Goal: Check status: Check status

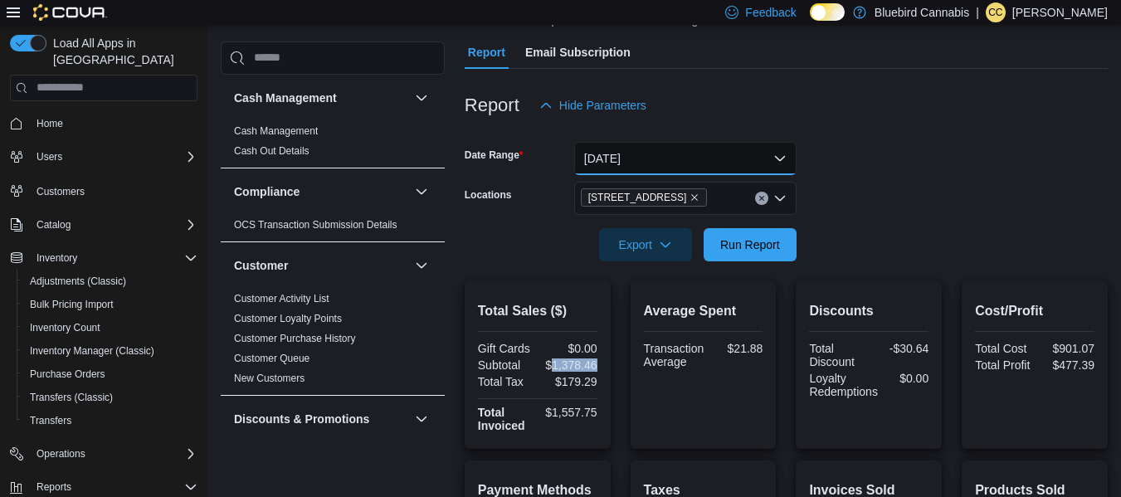
click at [692, 161] on button "[DATE]" at bounding box center [685, 158] width 222 height 33
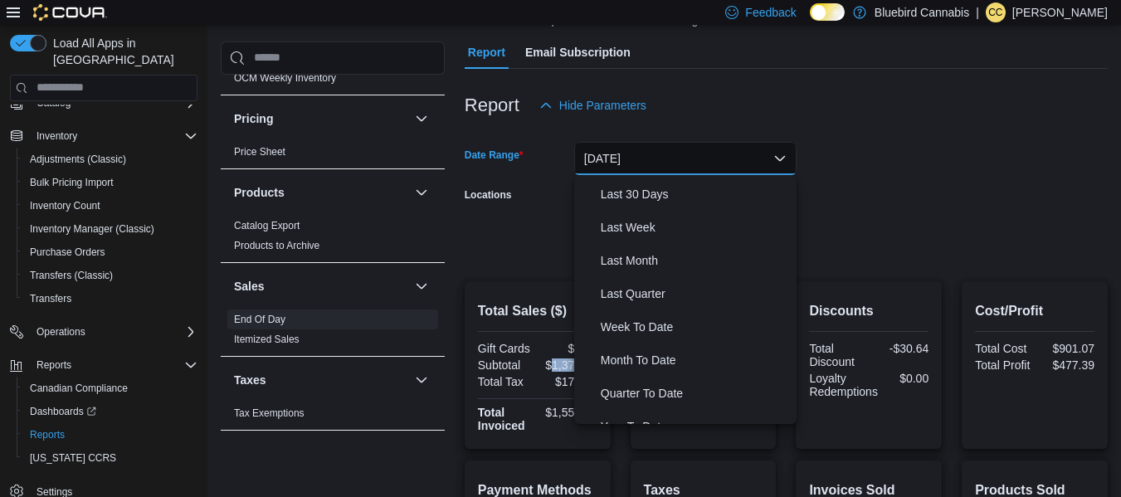
scroll to position [245, 0]
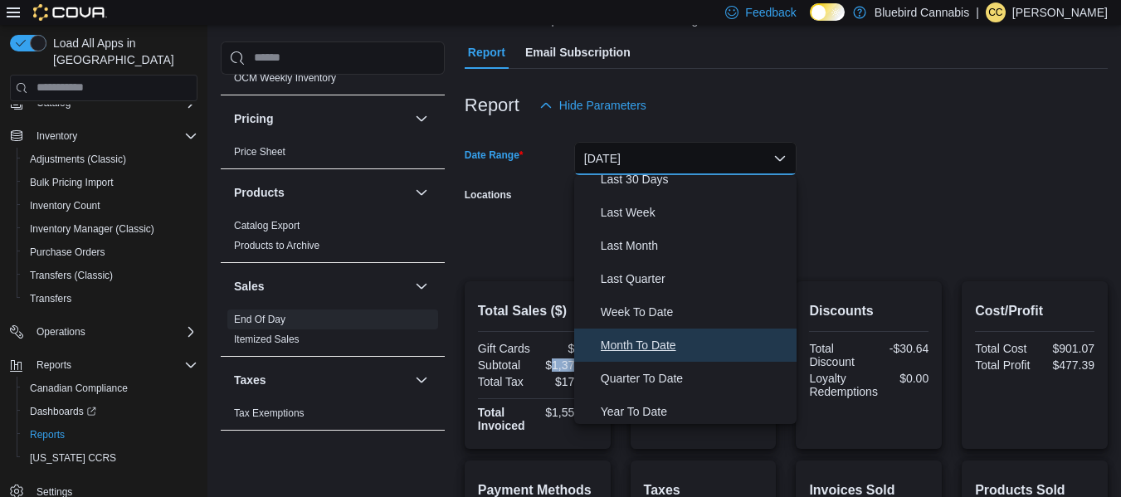
click at [648, 335] on span "Month To Date" at bounding box center [695, 345] width 189 height 20
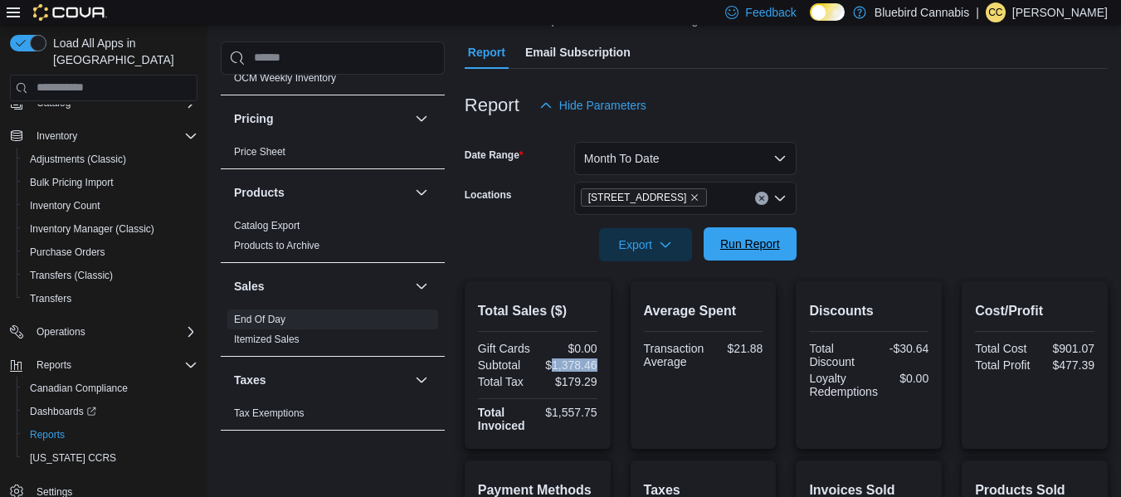
click at [758, 247] on span "Run Report" at bounding box center [750, 244] width 60 height 17
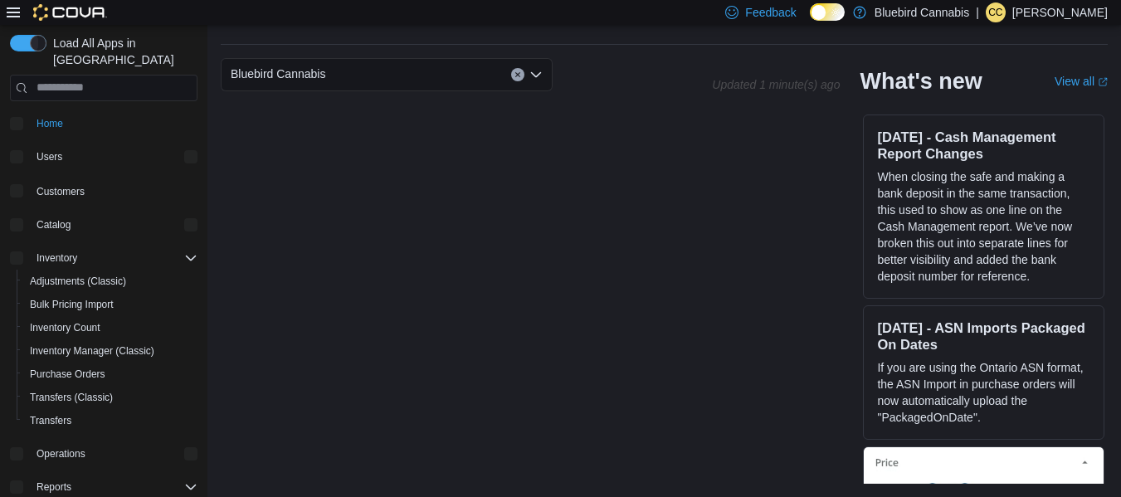
scroll to position [122, 0]
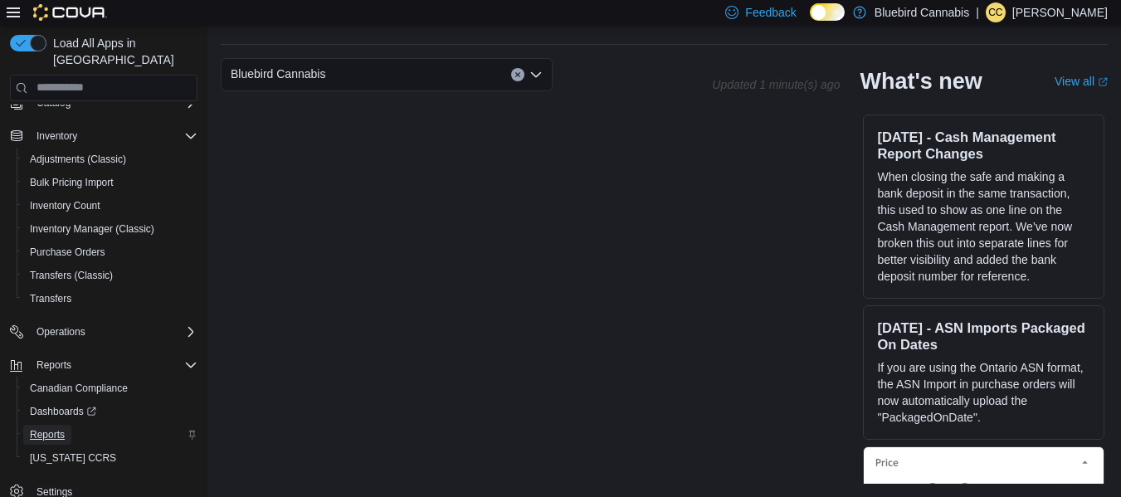
click at [60, 441] on span "Reports" at bounding box center [47, 434] width 35 height 13
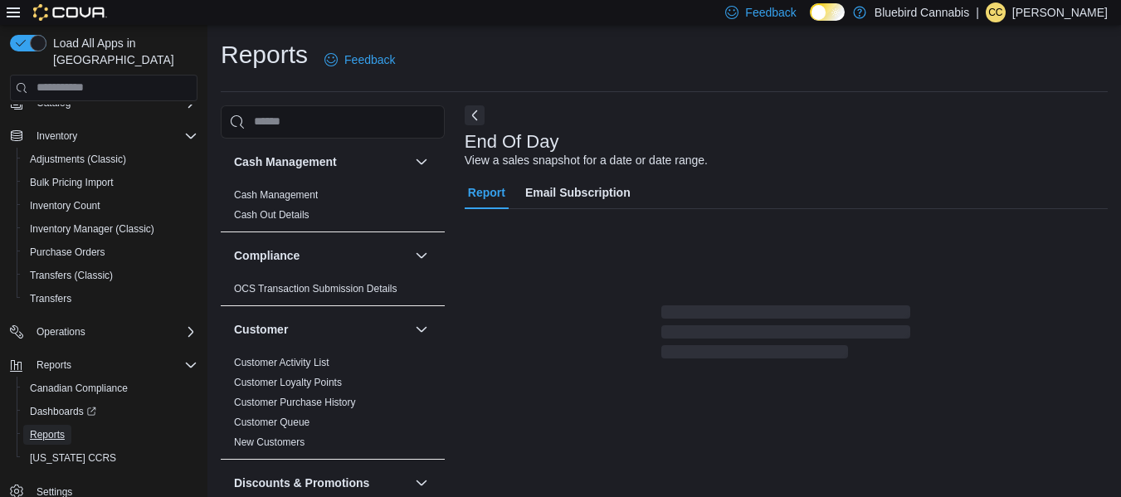
scroll to position [27, 0]
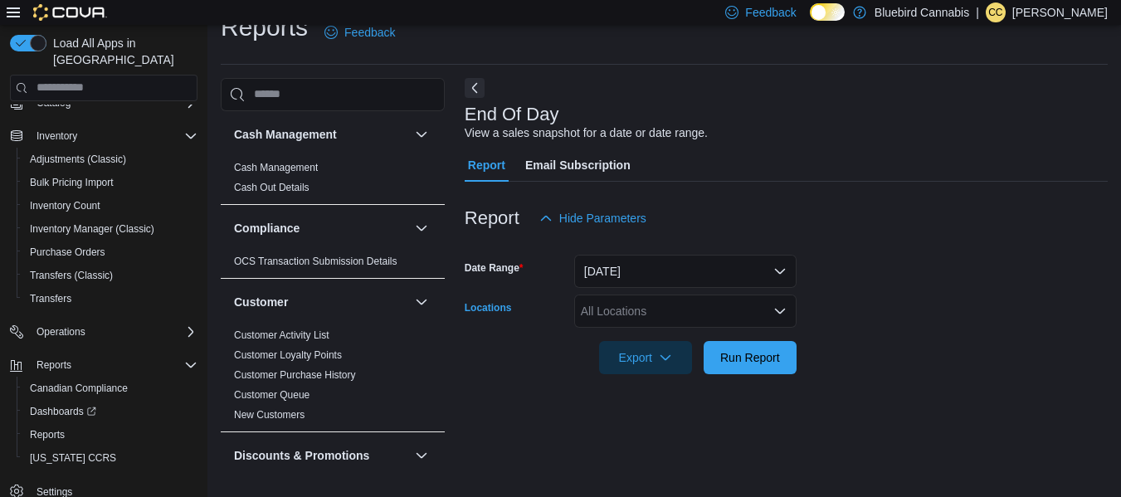
click at [635, 310] on div "All Locations" at bounding box center [685, 311] width 222 height 33
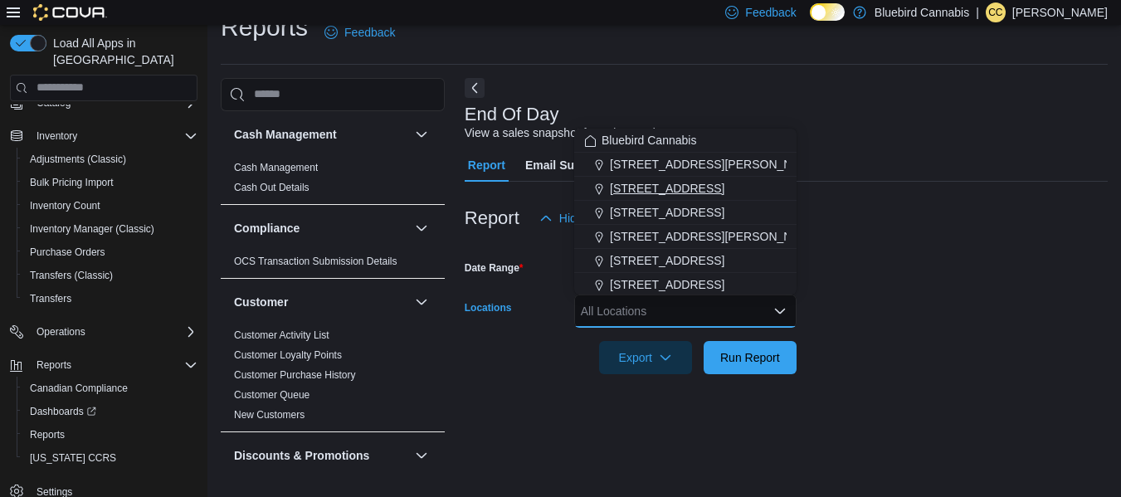
click at [642, 187] on span "[STREET_ADDRESS]" at bounding box center [667, 188] width 115 height 17
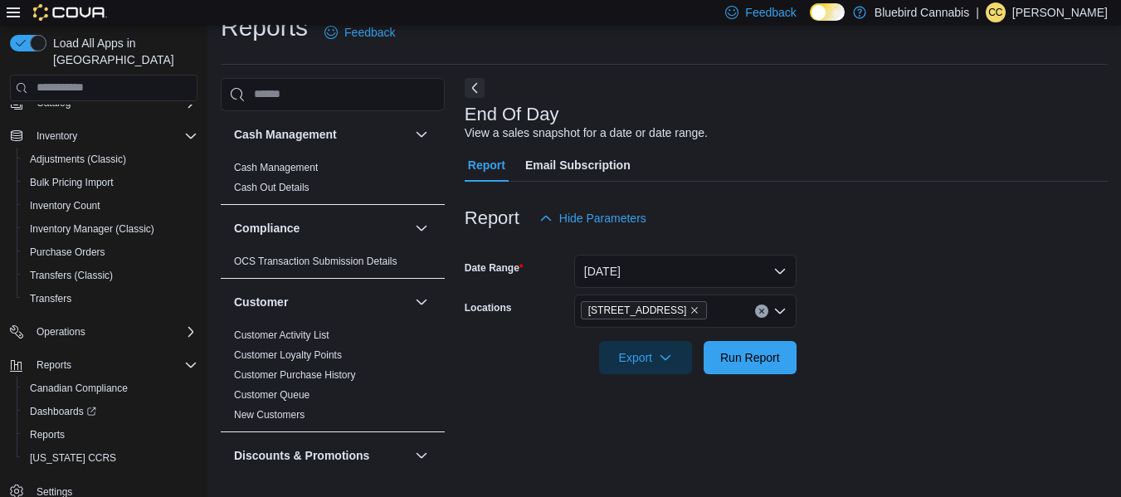
click at [822, 294] on form "Date Range Today Locations 203 1/2 Queen Street Export Run Report" at bounding box center [786, 304] width 643 height 139
click at [724, 256] on button "[DATE]" at bounding box center [685, 271] width 222 height 33
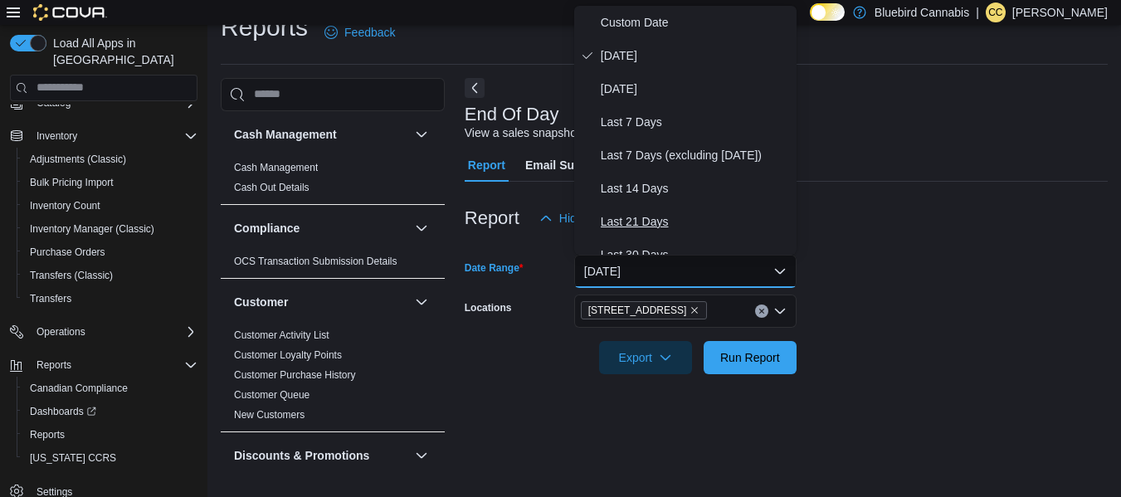
scroll to position [249, 0]
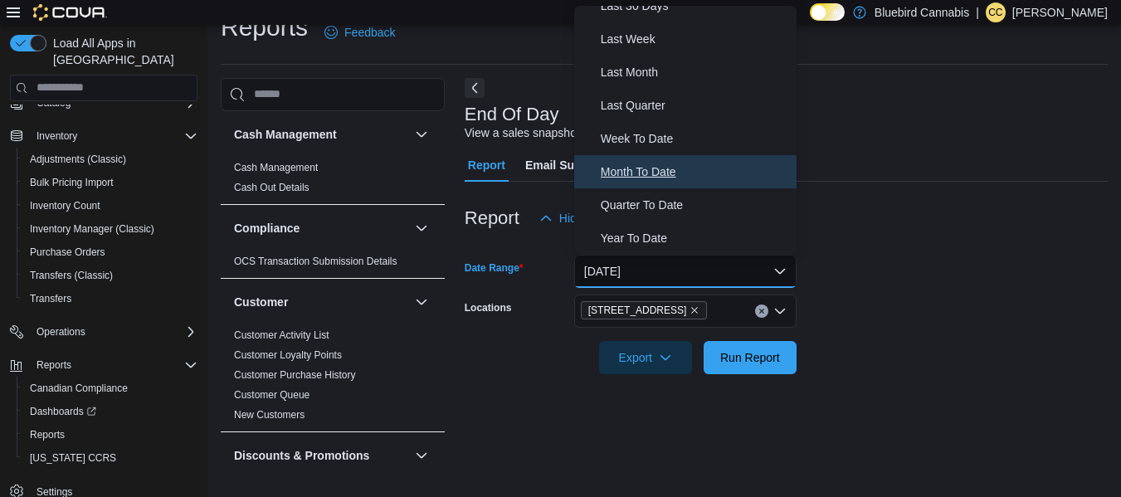
click at [655, 181] on span "Month To Date" at bounding box center [695, 172] width 189 height 20
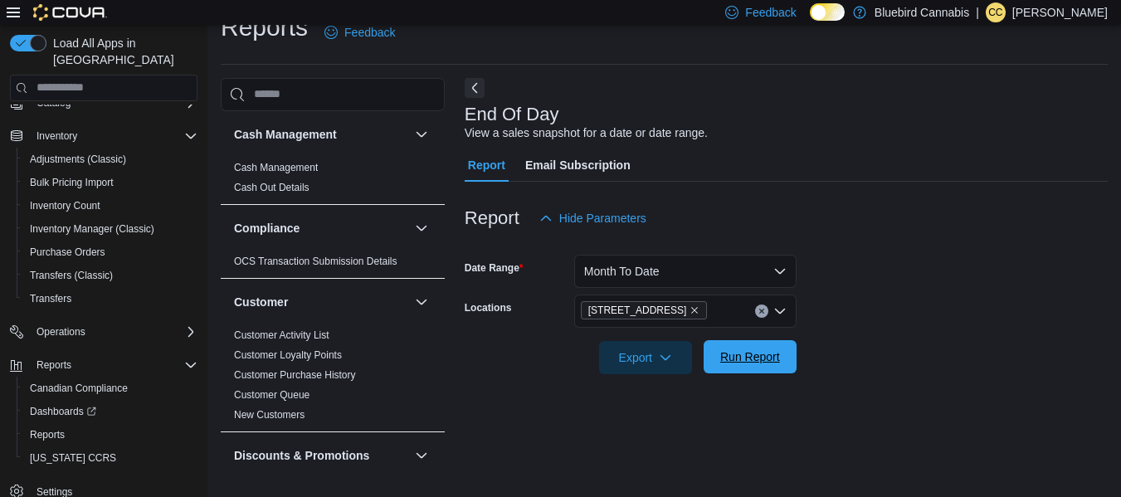
click at [763, 373] on span "Run Report" at bounding box center [750, 356] width 73 height 33
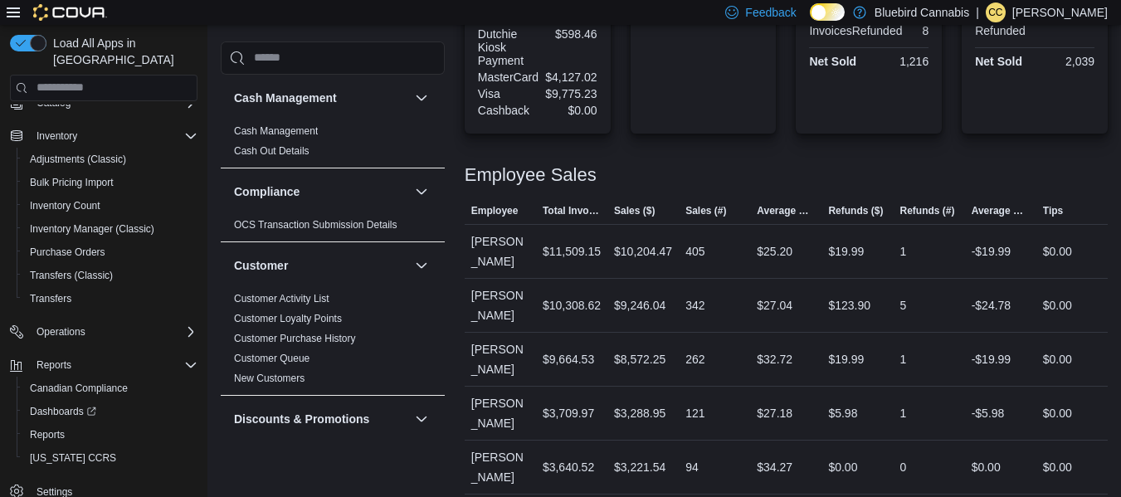
scroll to position [698, 0]
